Goal: Information Seeking & Learning: Learn about a topic

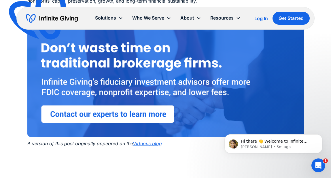
scroll to position [1303, 0]
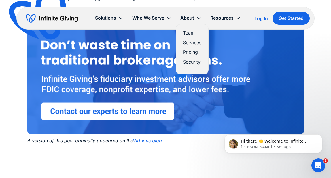
click at [187, 32] on link "Team" at bounding box center [192, 33] width 18 height 8
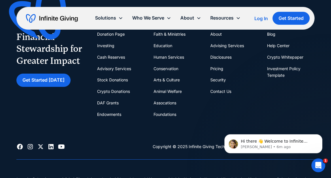
scroll to position [1779, 0]
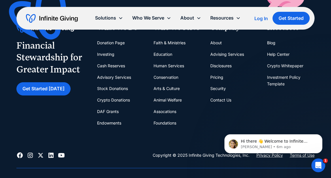
click at [218, 106] on link "Contact Us" at bounding box center [220, 101] width 21 height 12
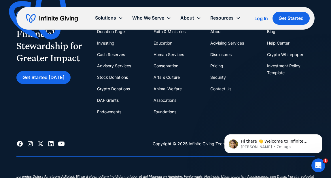
scroll to position [318, 0]
click at [107, 54] on link "Cash Reserves" at bounding box center [111, 55] width 28 height 12
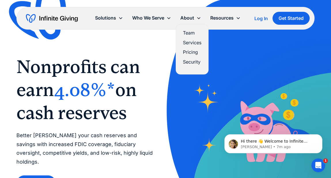
click at [187, 33] on link "Team" at bounding box center [192, 33] width 18 height 8
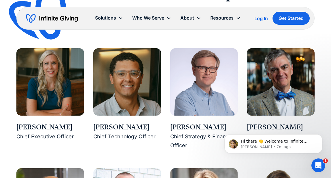
scroll to position [502, 0]
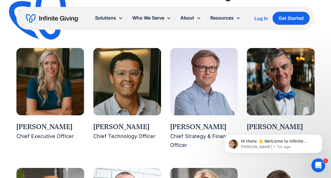
drag, startPoint x: 70, startPoint y: 126, endPoint x: 18, endPoint y: 124, distance: 51.9
click at [18, 124] on div "[PERSON_NAME]" at bounding box center [50, 127] width 68 height 10
copy div "[PERSON_NAME]"
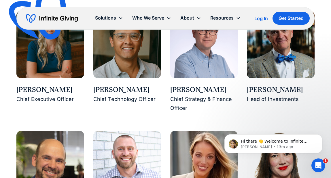
scroll to position [539, 0]
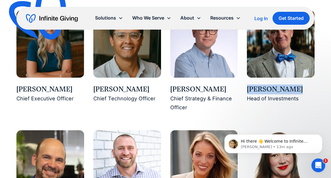
drag, startPoint x: 294, startPoint y: 88, endPoint x: 249, endPoint y: 90, distance: 45.0
click at [249, 90] on div "Buster Wright" at bounding box center [281, 90] width 68 height 10
copy div "Buster Wright"
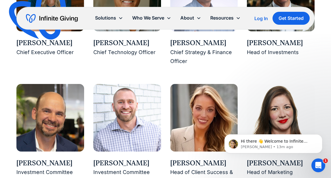
scroll to position [598, 0]
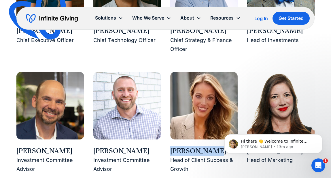
drag, startPoint x: 213, startPoint y: 150, endPoint x: 170, endPoint y: 151, distance: 43.8
copy div "Kasey Hardin"
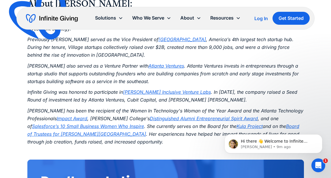
scroll to position [864, 0]
click at [237, 124] on em "Kula Project" at bounding box center [250, 127] width 26 height 6
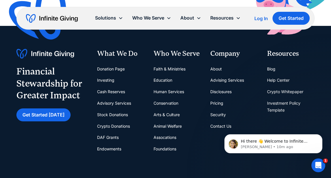
scroll to position [1570, 0]
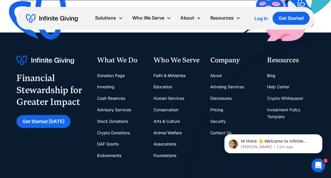
click at [273, 104] on link "Investment Policy Template" at bounding box center [291, 113] width 48 height 18
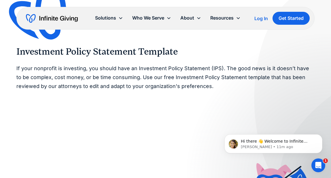
scroll to position [9, 0]
